Goal: Connect with others: Connect with others

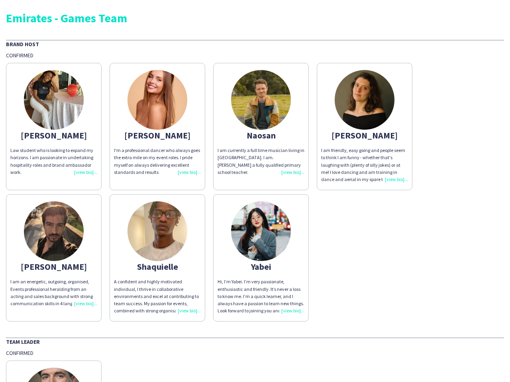
click at [255, 191] on div "[PERSON_NAME] student who is looking to expand my horizons. I am passionate in …" at bounding box center [255, 190] width 498 height 263
click at [54, 127] on img at bounding box center [54, 100] width 60 height 60
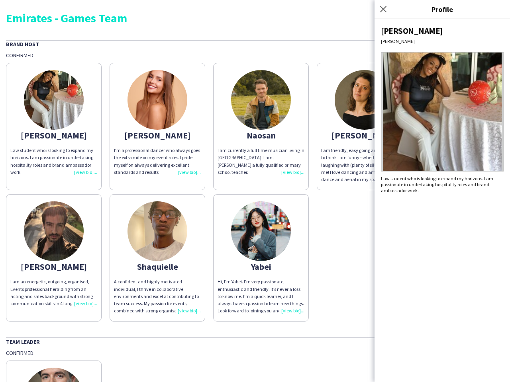
click at [157, 127] on img at bounding box center [157, 100] width 60 height 60
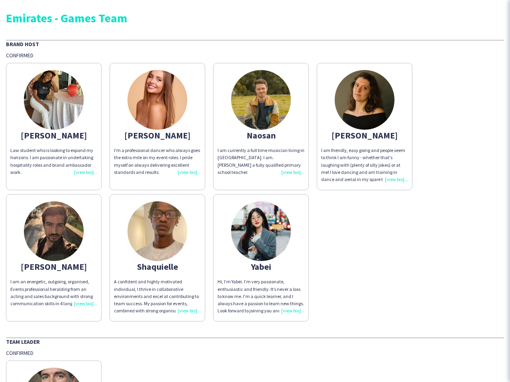
click at [261, 127] on img at bounding box center [261, 100] width 60 height 60
click at [364, 127] on img at bounding box center [364, 100] width 60 height 60
click at [54, 258] on img at bounding box center [54, 231] width 60 height 60
click at [157, 258] on img at bounding box center [157, 231] width 60 height 60
click at [261, 258] on img at bounding box center [261, 231] width 60 height 60
